Goal: Check status: Check status

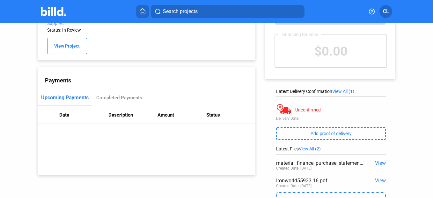
scroll to position [32, 0]
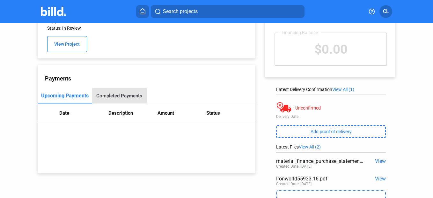
click at [122, 95] on div "Completed Payments" at bounding box center [119, 96] width 46 height 6
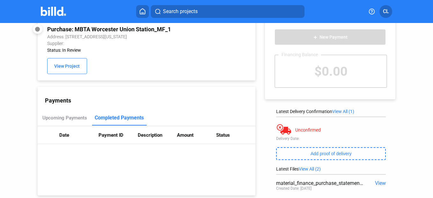
scroll to position [0, 0]
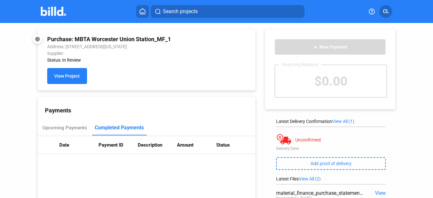
click at [78, 77] on span "View Project" at bounding box center [67, 76] width 26 height 5
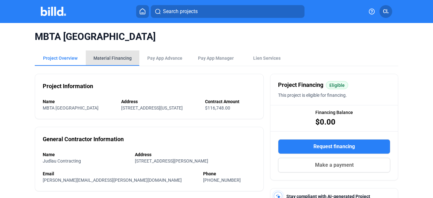
click at [112, 54] on div "Material Financing" at bounding box center [113, 57] width 54 height 15
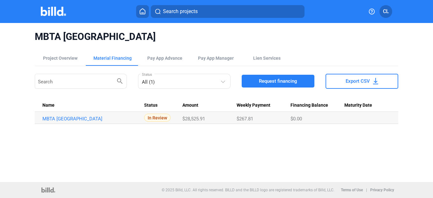
click at [59, 12] on img at bounding box center [53, 11] width 25 height 9
